Goal: Task Accomplishment & Management: Use online tool/utility

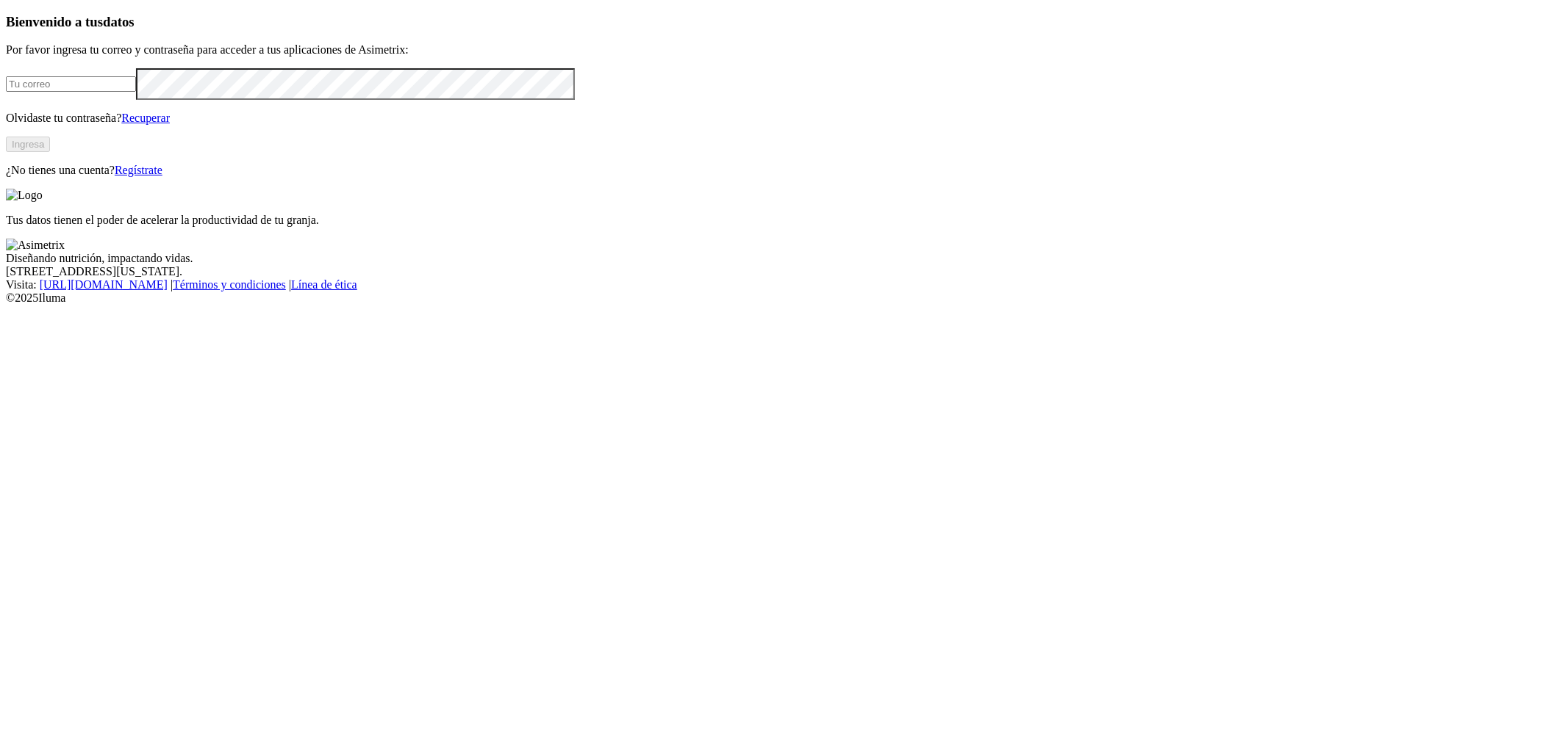
type input "[EMAIL_ADDRESS][PERSON_NAME][DOMAIN_NAME]"
click at [50, 152] on button "Ingresa" at bounding box center [28, 144] width 44 height 15
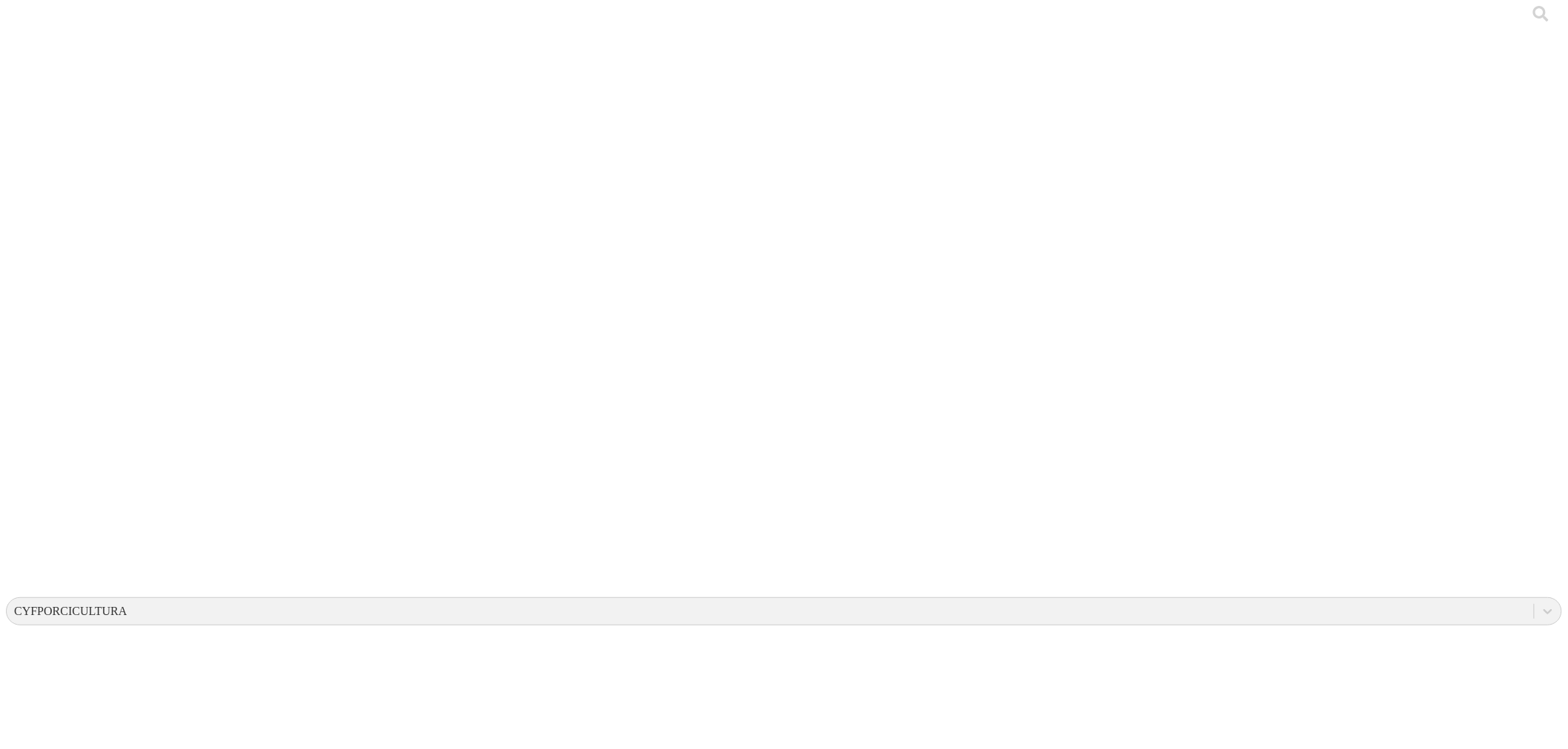
scroll to position [0, 0]
